Goal: Task Accomplishment & Management: Use online tool/utility

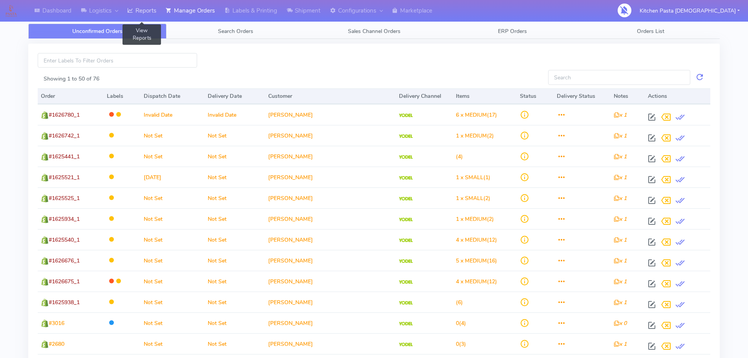
drag, startPoint x: 136, startPoint y: 7, endPoint x: 142, endPoint y: 4, distance: 6.1
click at [137, 7] on link "Reports" at bounding box center [142, 11] width 38 height 22
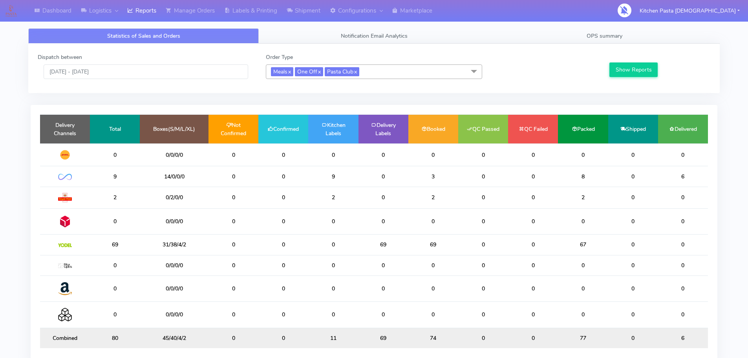
click at [431, 70] on span "Meals x One Off x Pasta Club x" at bounding box center [374, 71] width 216 height 15
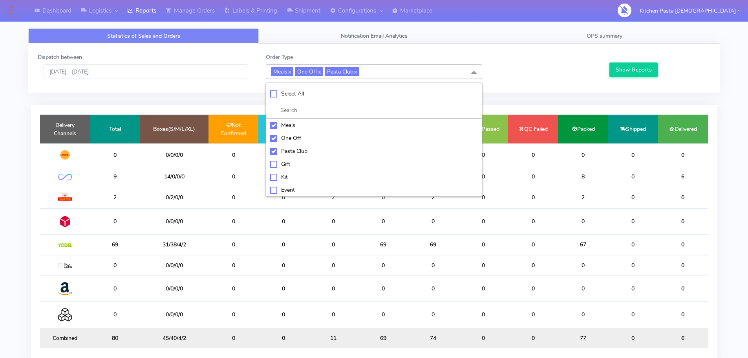
click at [298, 126] on div "Meals" at bounding box center [374, 125] width 208 height 8
checkbox input "false"
drag, startPoint x: 298, startPoint y: 139, endPoint x: 300, endPoint y: 151, distance: 12.7
click at [298, 139] on div "One Off" at bounding box center [374, 138] width 208 height 8
checkbox input "false"
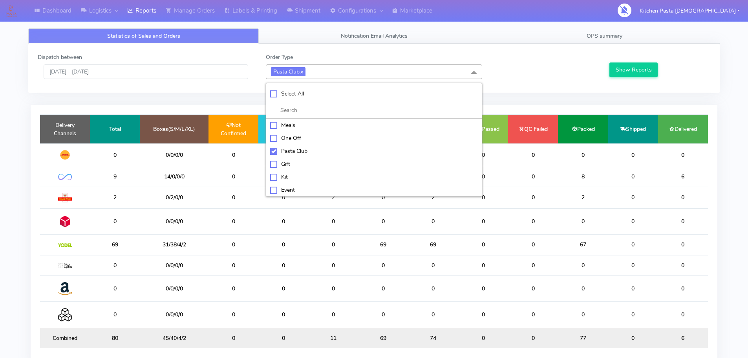
click at [302, 152] on div "Pasta Club" at bounding box center [374, 151] width 208 height 8
checkbox input "false"
click at [298, 171] on li "Kit" at bounding box center [374, 176] width 216 height 13
click at [620, 64] on button "Show Reports" at bounding box center [634, 69] width 48 height 15
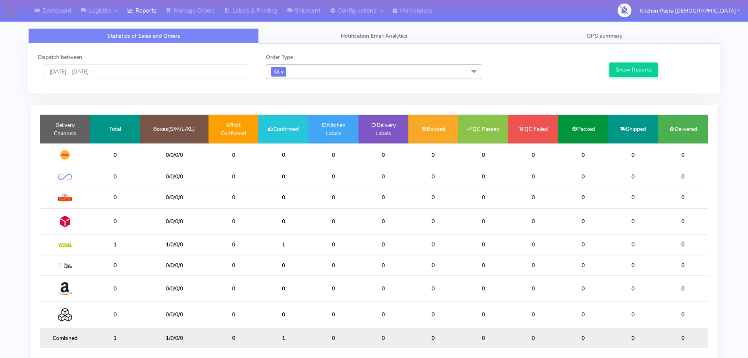
click at [286, 73] on span "Kit x" at bounding box center [278, 71] width 15 height 9
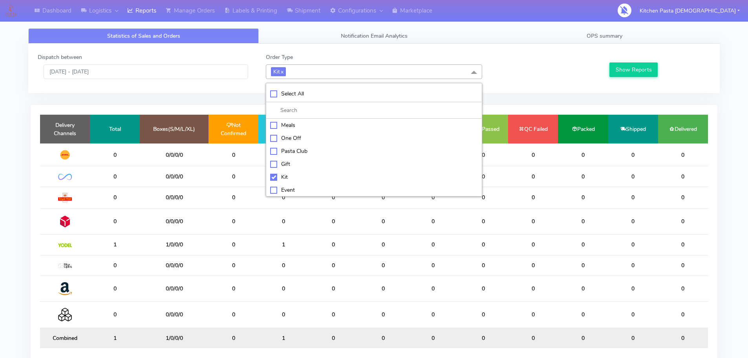
click at [303, 70] on span "Kit x" at bounding box center [374, 71] width 216 height 15
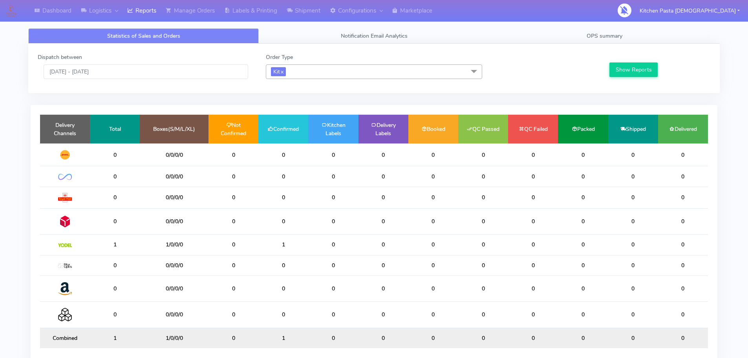
click at [303, 71] on span "Kit x" at bounding box center [374, 71] width 216 height 15
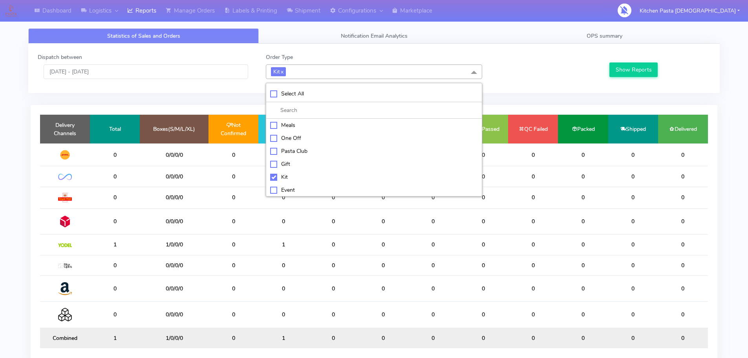
click at [285, 175] on div "Kit" at bounding box center [374, 177] width 208 height 8
checkbox input "false"
click at [286, 189] on div "ATAVI" at bounding box center [374, 189] width 208 height 8
checkbox input "true"
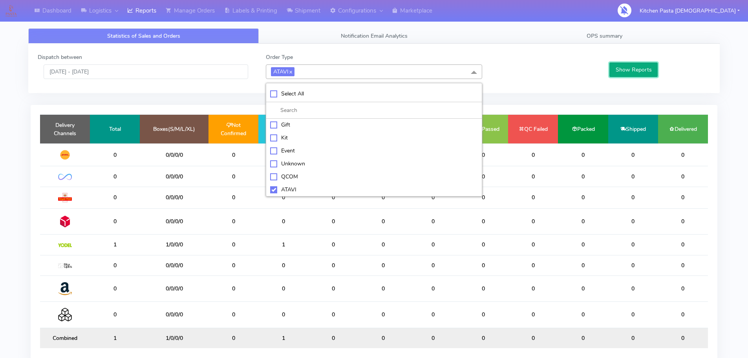
click at [628, 75] on button "Show Reports" at bounding box center [634, 69] width 48 height 15
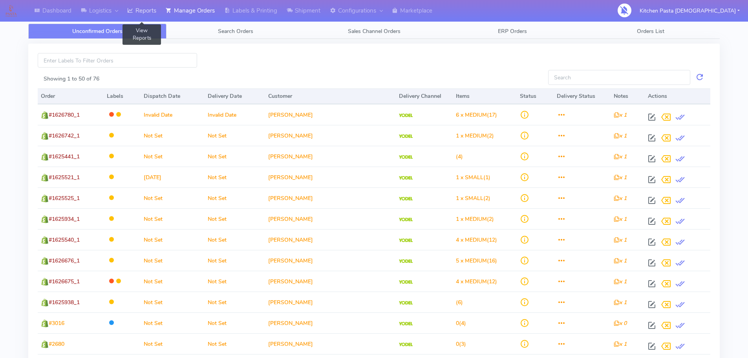
drag, startPoint x: 141, startPoint y: 9, endPoint x: 144, endPoint y: 13, distance: 5.6
click at [141, 9] on link "Reports" at bounding box center [142, 11] width 38 height 22
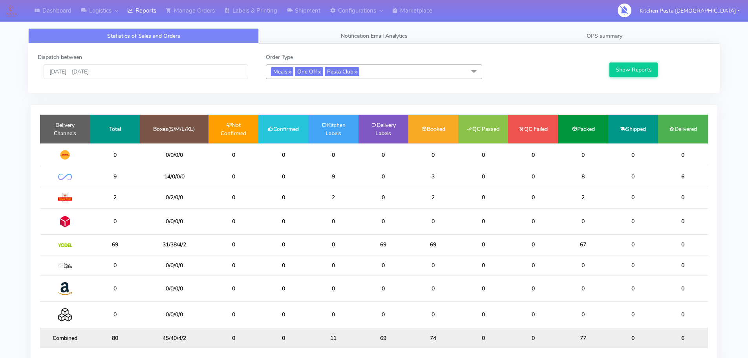
drag, startPoint x: 397, startPoint y: 251, endPoint x: 392, endPoint y: 249, distance: 5.8
click at [393, 250] on td "69" at bounding box center [384, 244] width 50 height 20
drag, startPoint x: 180, startPoint y: 244, endPoint x: 155, endPoint y: 246, distance: 24.8
click at [155, 246] on td "31/38/4/2" at bounding box center [174, 244] width 69 height 20
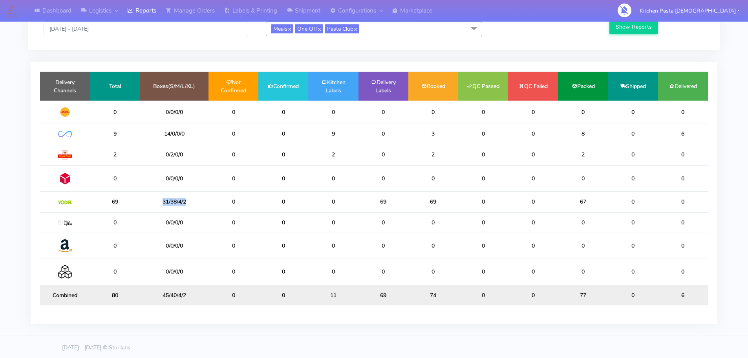
scroll to position [43, 0]
drag, startPoint x: 155, startPoint y: 246, endPoint x: 0, endPoint y: 376, distance: 202.4
click at [0, 357] on html "Dashboard Logistics London Logistics Reports Manage Orders Labels & Printing Sh…" at bounding box center [374, 158] width 748 height 402
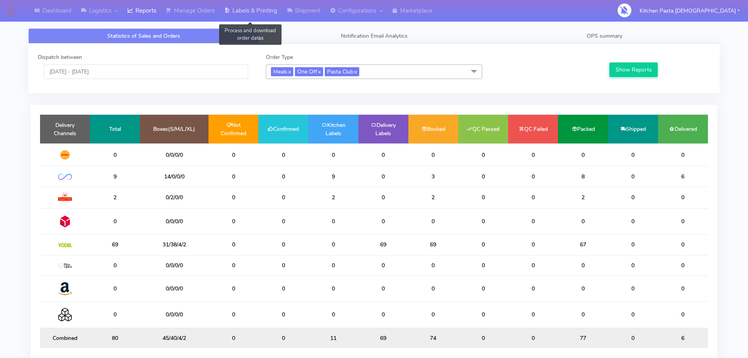
click at [243, 13] on link "Labels & Printing" at bounding box center [251, 11] width 62 height 22
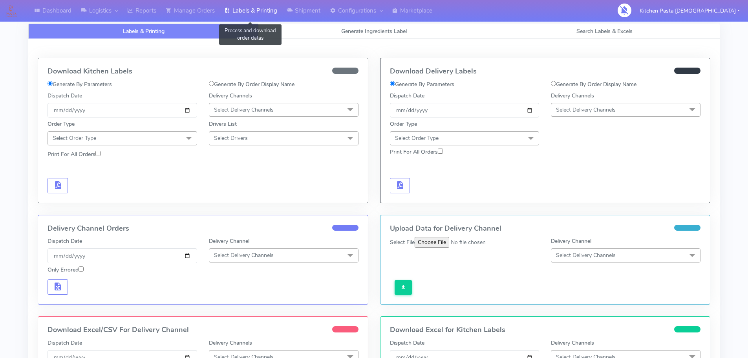
select select
click at [340, 37] on link "Generate Ingredients Label" at bounding box center [374, 31] width 231 height 15
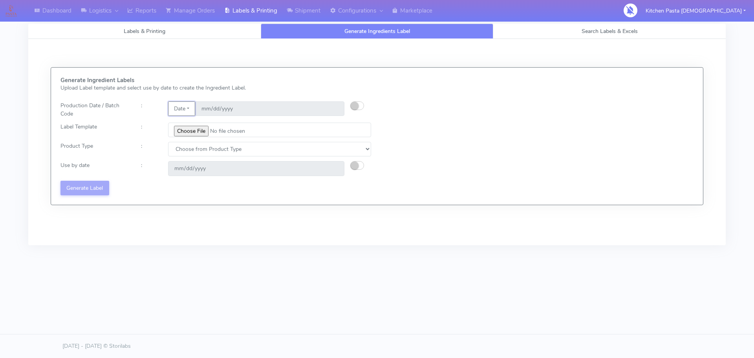
drag, startPoint x: 189, startPoint y: 109, endPoint x: 188, endPoint y: 113, distance: 4.3
click at [189, 109] on button "Date" at bounding box center [181, 108] width 27 height 15
click at [196, 132] on ul "Code" at bounding box center [199, 124] width 63 height 17
click at [200, 124] on input "file" at bounding box center [269, 130] width 203 height 15
click at [181, 109] on button "Date" at bounding box center [181, 108] width 27 height 15
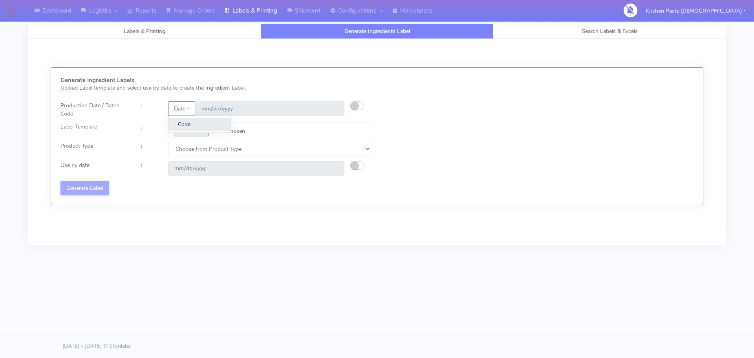
click at [187, 125] on link "Code" at bounding box center [199, 124] width 62 height 13
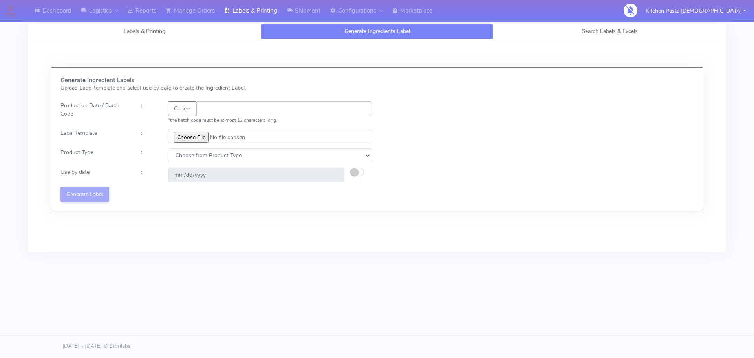
click at [220, 108] on input "text" at bounding box center [283, 108] width 175 height 15
type input "25282"
click at [180, 134] on input "file" at bounding box center [269, 136] width 203 height 15
type input "C:\fakepath\Beef & Chianti Lasagne 1 v3.jpg"
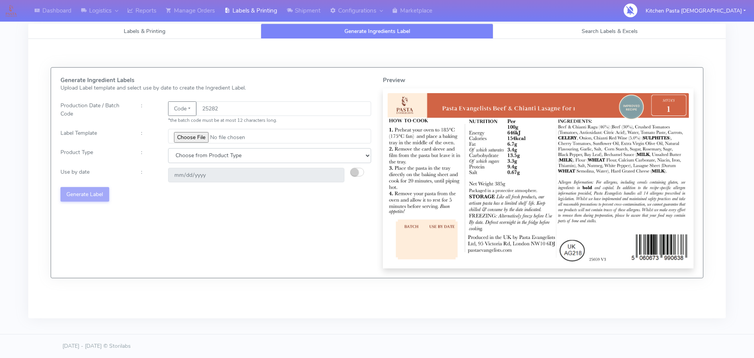
drag, startPoint x: 209, startPoint y: 160, endPoint x: 204, endPoint y: 162, distance: 5.1
click at [209, 160] on select "Choose from Product Type ECOM ERETAIL CIRCULAR CIRC_DESERTS LASAGNE" at bounding box center [269, 155] width 203 height 15
select select "4"
click at [168, 148] on select "Choose from Product Type ECOM ERETAIL CIRCULAR CIRC_DESERTS LASAGNE" at bounding box center [269, 155] width 203 height 15
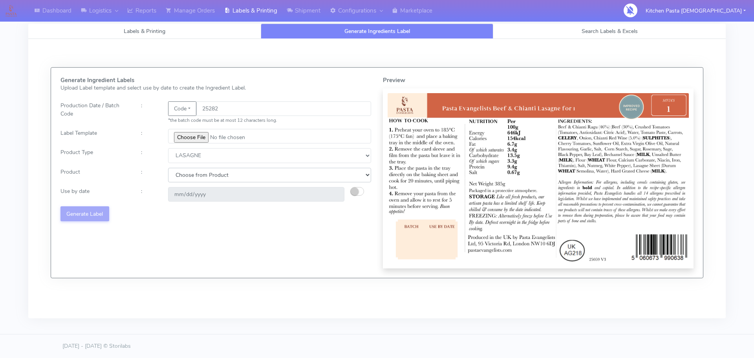
drag, startPoint x: 194, startPoint y: 172, endPoint x: 193, endPoint y: 182, distance: 9.9
click at [194, 172] on select "Choose from Product LASAGNE" at bounding box center [269, 175] width 203 height 15
select select "0"
click at [168, 168] on select "Choose from Product LASAGNE" at bounding box center [269, 175] width 203 height 15
click at [356, 189] on small "button" at bounding box center [355, 191] width 8 height 8
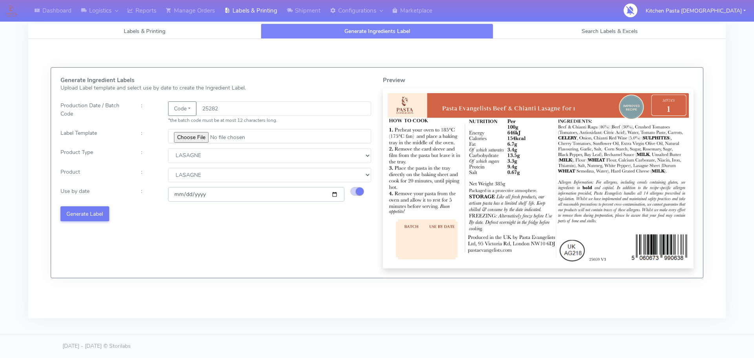
click at [334, 195] on input "[DATE]" at bounding box center [256, 194] width 176 height 15
type input "[DATE]"
click at [82, 209] on button "Generate Label" at bounding box center [84, 213] width 49 height 15
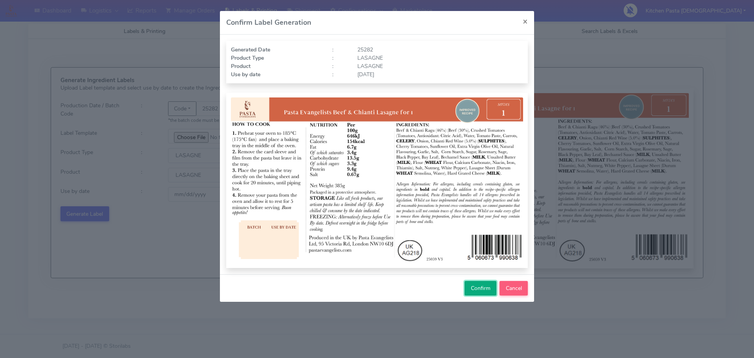
click at [476, 288] on span "Confirm" at bounding box center [481, 287] width 20 height 7
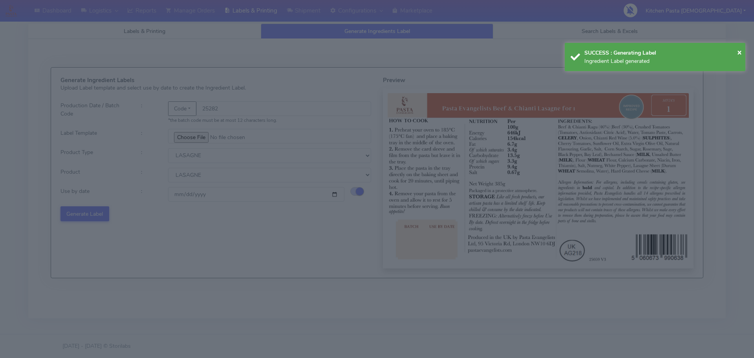
select select
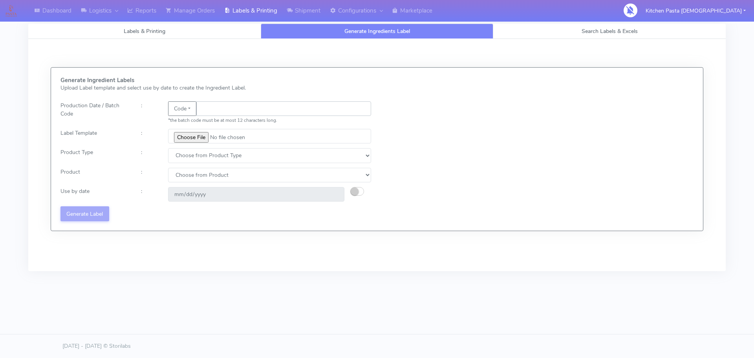
click at [207, 106] on input "text" at bounding box center [283, 108] width 175 height 15
type input "25279"
click at [198, 134] on input "file" at bounding box center [269, 136] width 203 height 15
type input "C:\fakepath\Spicy Prawn Mac and Cheese v1.jpg"
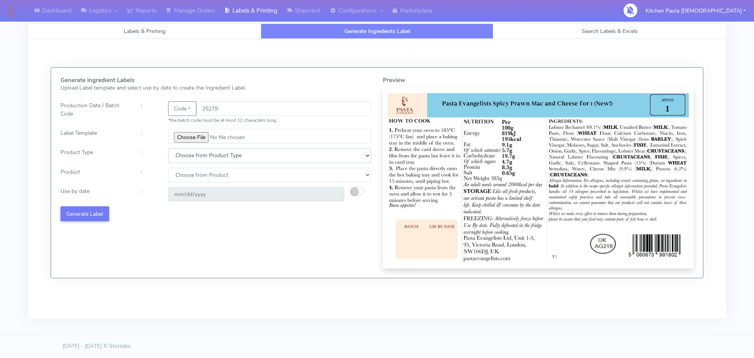
drag, startPoint x: 229, startPoint y: 150, endPoint x: 218, endPoint y: 161, distance: 15.0
click at [228, 152] on select "Choose from Product Type ECOM ERETAIL CIRCULAR CIRC_DESERTS LASAGNE" at bounding box center [269, 155] width 203 height 15
select select "4"
click at [168, 148] on select "Choose from Product Type ECOM ERETAIL CIRCULAR CIRC_DESERTS LASAGNE" at bounding box center [269, 155] width 203 height 15
click at [183, 174] on select "Choose from Product LASAGNE" at bounding box center [269, 175] width 203 height 15
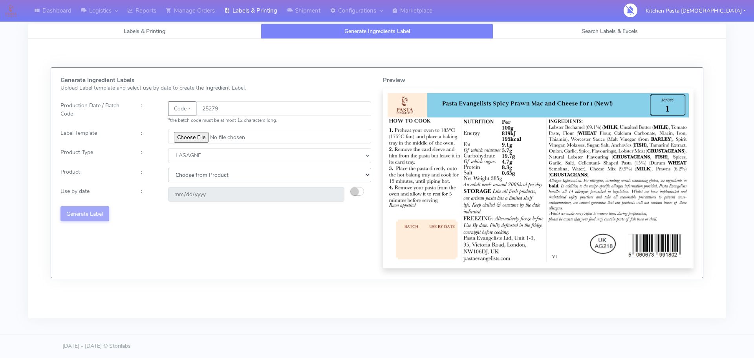
select select "0"
click at [168, 168] on select "Choose from Product LASAGNE" at bounding box center [269, 175] width 203 height 15
click at [360, 192] on button "button" at bounding box center [357, 191] width 14 height 9
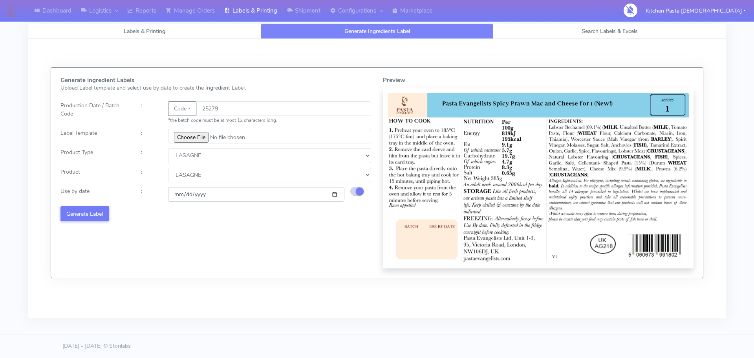
click at [335, 194] on input "[DATE]" at bounding box center [256, 194] width 176 height 15
type input "[DATE]"
click at [92, 215] on button "Generate Label" at bounding box center [84, 213] width 49 height 15
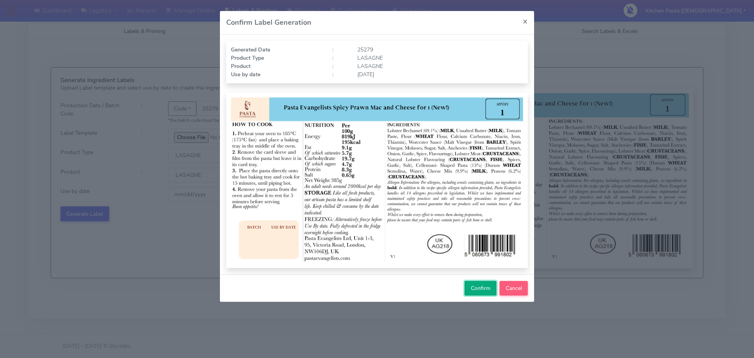
click at [474, 291] on span "Confirm" at bounding box center [481, 287] width 20 height 7
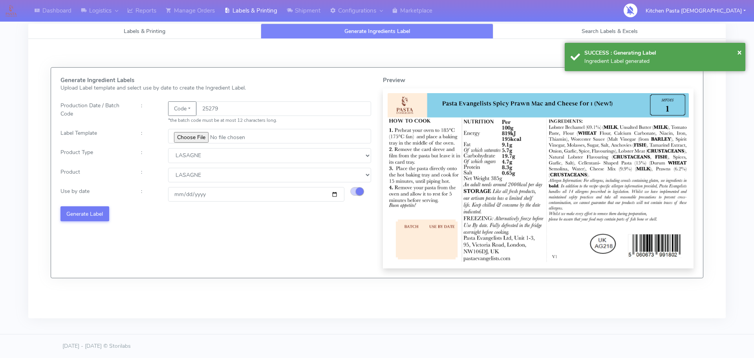
select select
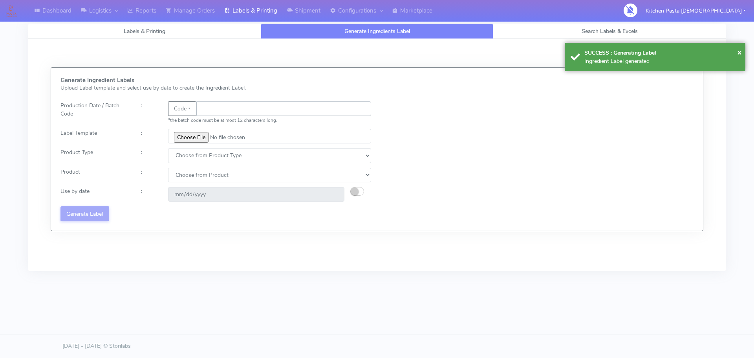
click at [226, 105] on input "text" at bounding box center [283, 108] width 175 height 15
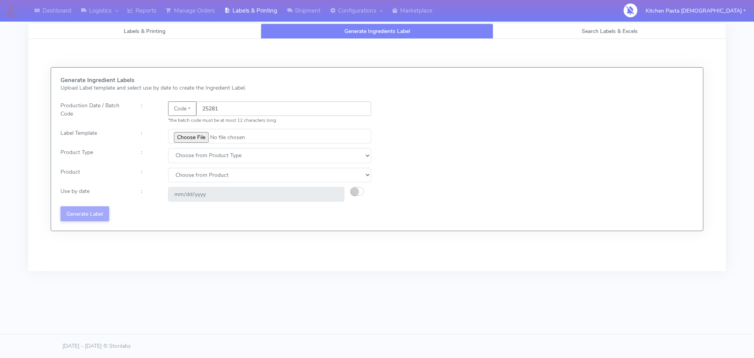
type input "25281"
click at [200, 134] on input "file" at bounding box center [269, 136] width 203 height 15
type input "C:\fakepath\Pasta Evangelists truffle mac & cheese for 1_V2.jpg"
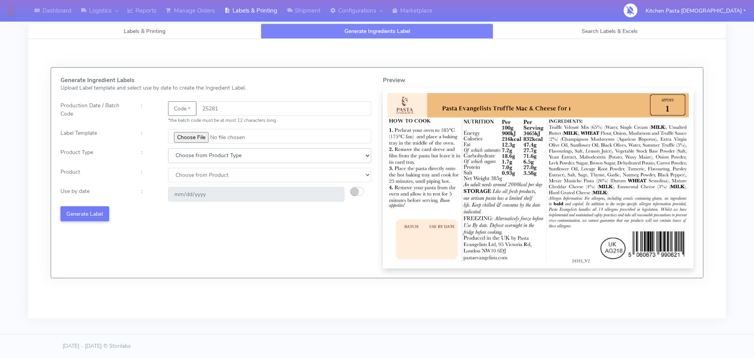
drag, startPoint x: 207, startPoint y: 154, endPoint x: 204, endPoint y: 162, distance: 8.6
click at [207, 158] on select "Choose from Product Type ECOM ERETAIL CIRCULAR CIRC_DESERTS LASAGNE" at bounding box center [269, 155] width 203 height 15
select select "4"
click at [168, 148] on select "Choose from Product Type ECOM ERETAIL CIRCULAR CIRC_DESERTS LASAGNE" at bounding box center [269, 155] width 203 height 15
click at [194, 176] on select "Choose from Product LASAGNE" at bounding box center [269, 175] width 203 height 15
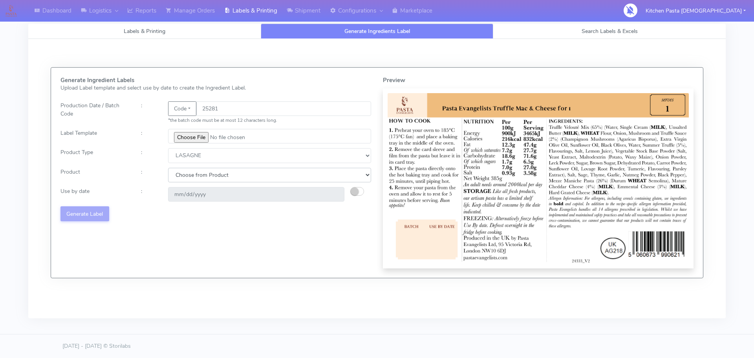
select select "0"
click at [168, 168] on select "Choose from Product LASAGNE" at bounding box center [269, 175] width 203 height 15
click at [357, 190] on small "button" at bounding box center [355, 191] width 8 height 8
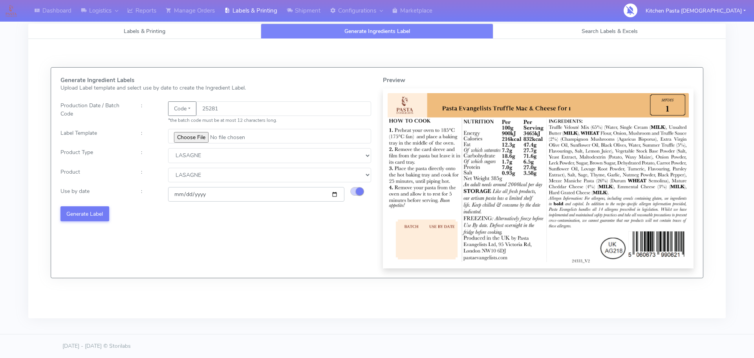
click at [335, 194] on input "[DATE]" at bounding box center [256, 194] width 176 height 15
type input "[DATE]"
click at [73, 214] on button "Generate Label" at bounding box center [84, 213] width 49 height 15
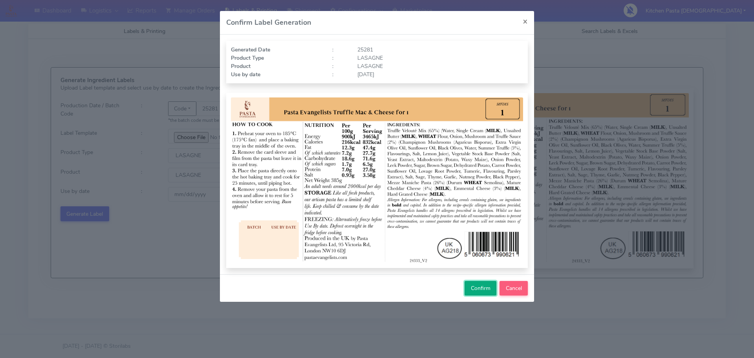
click at [472, 287] on span "Confirm" at bounding box center [481, 287] width 20 height 7
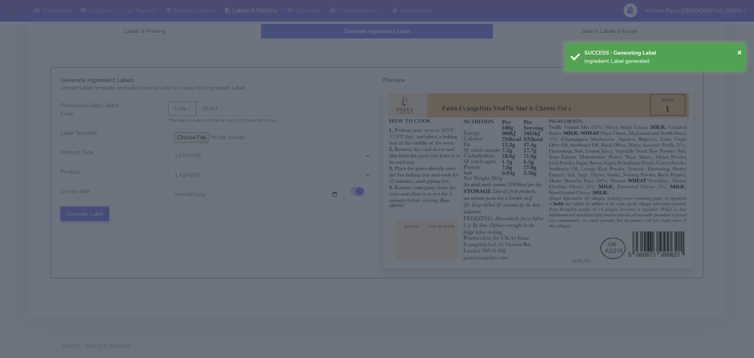
select select
